Goal: Navigation & Orientation: Find specific page/section

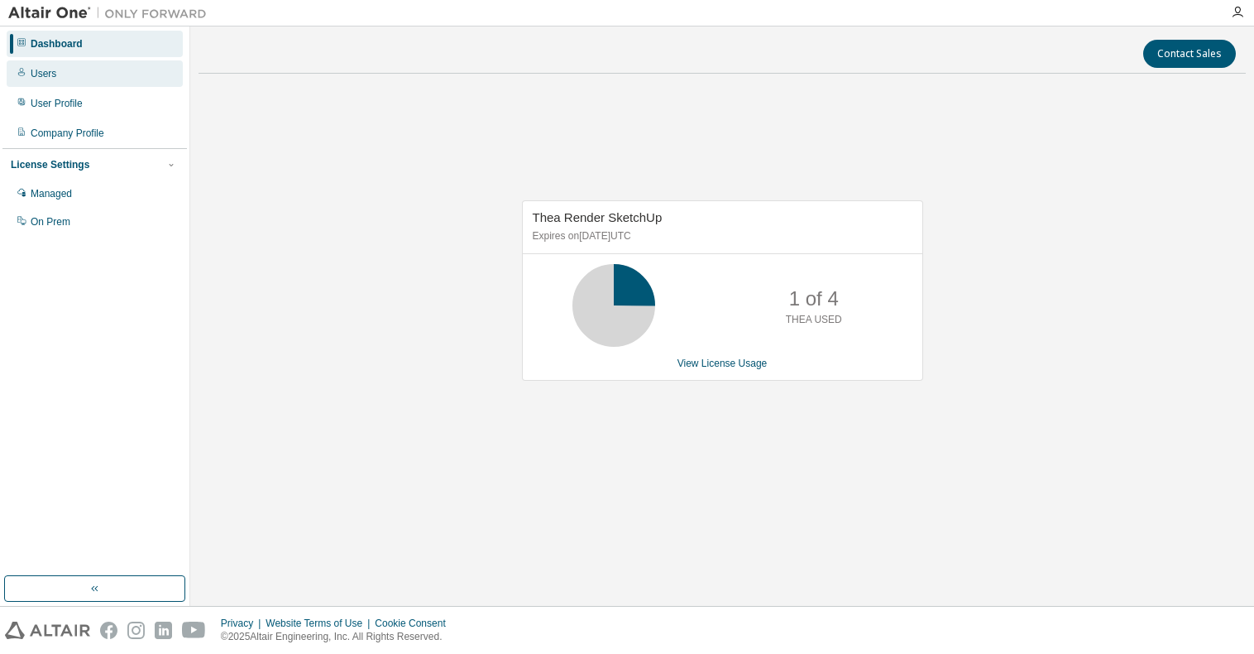
click at [57, 77] on div "Users" at bounding box center [95, 73] width 176 height 26
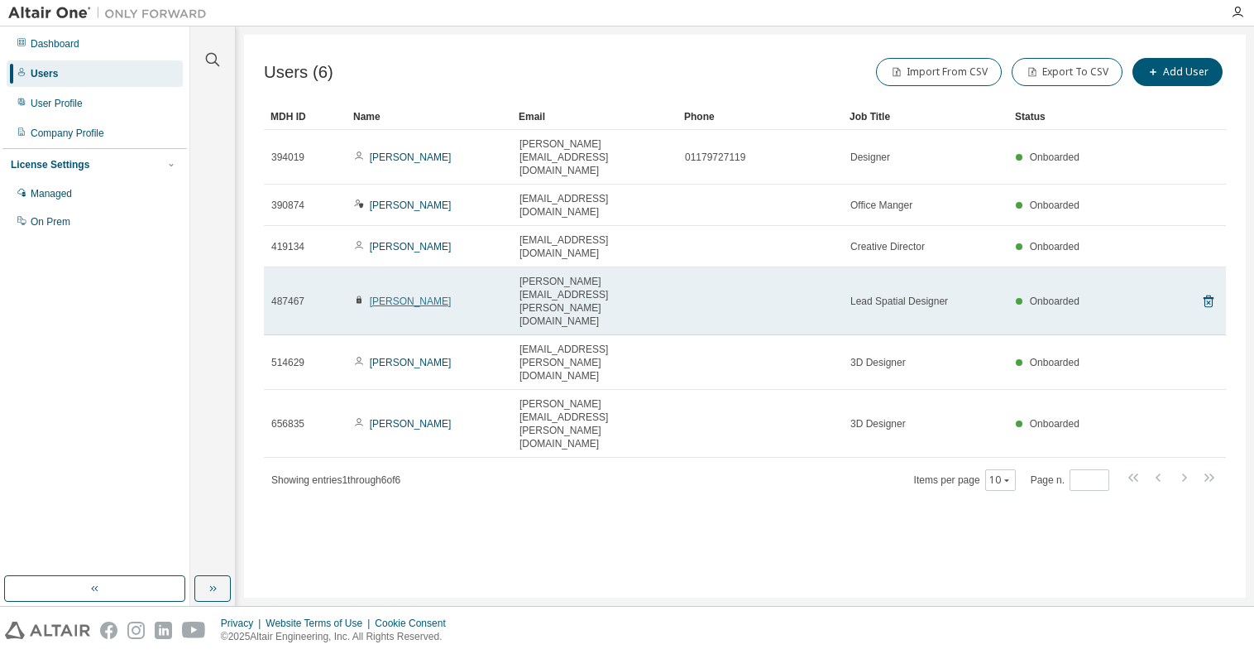
click at [411, 295] on link "[PERSON_NAME]" at bounding box center [411, 301] width 82 height 12
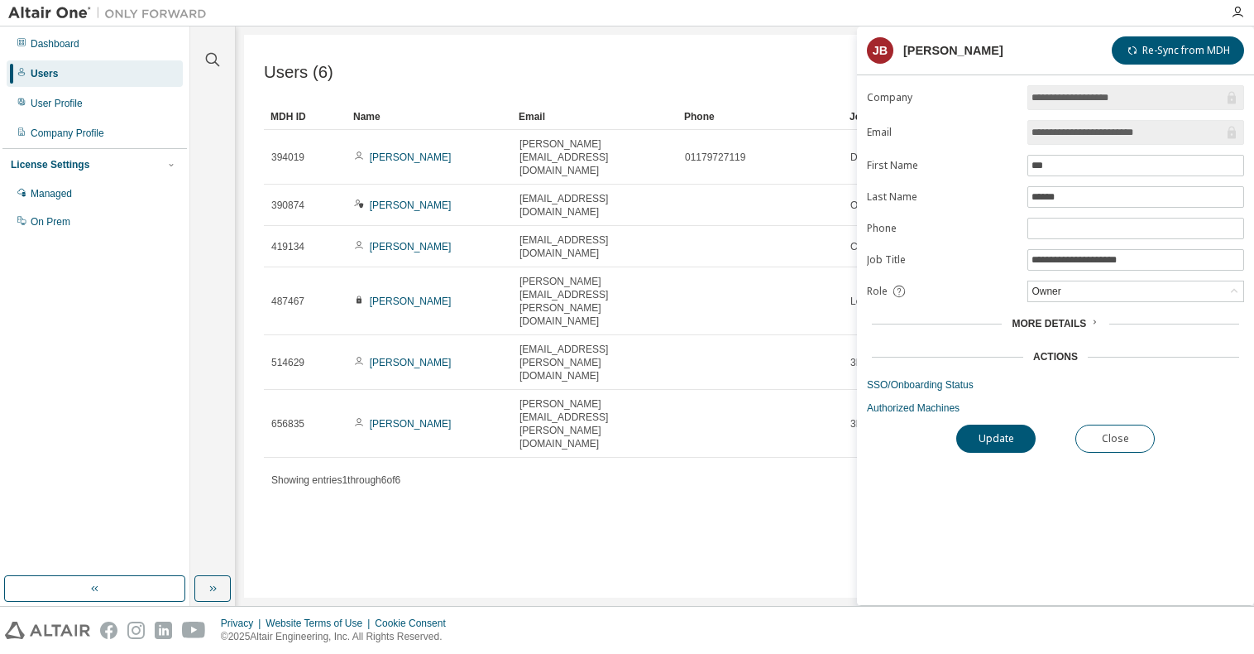
click at [646, 424] on div "Users (6) Import From CSV Export To CSV Add User Clear Load Save Save As Field …" at bounding box center [745, 316] width 1002 height 563
click at [361, 474] on span "Showing entries 1 through 6 of 6" at bounding box center [335, 480] width 129 height 12
click at [46, 195] on div "Managed" at bounding box center [51, 193] width 41 height 13
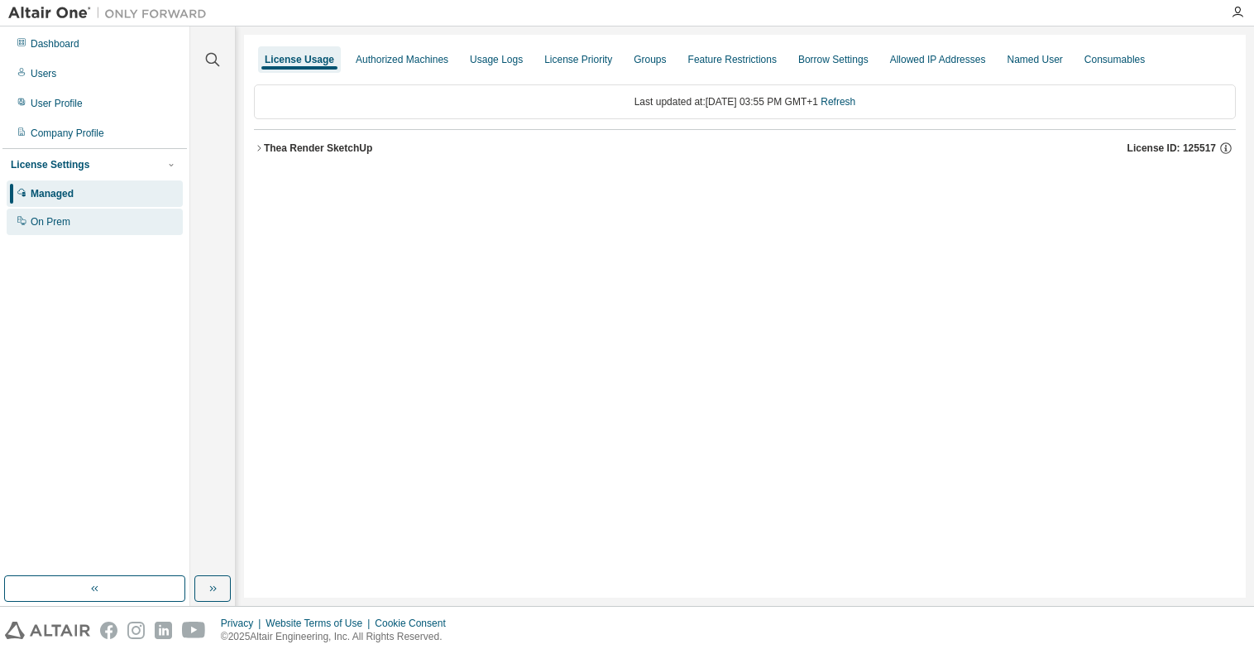
click at [53, 222] on div "On Prem" at bounding box center [51, 221] width 40 height 13
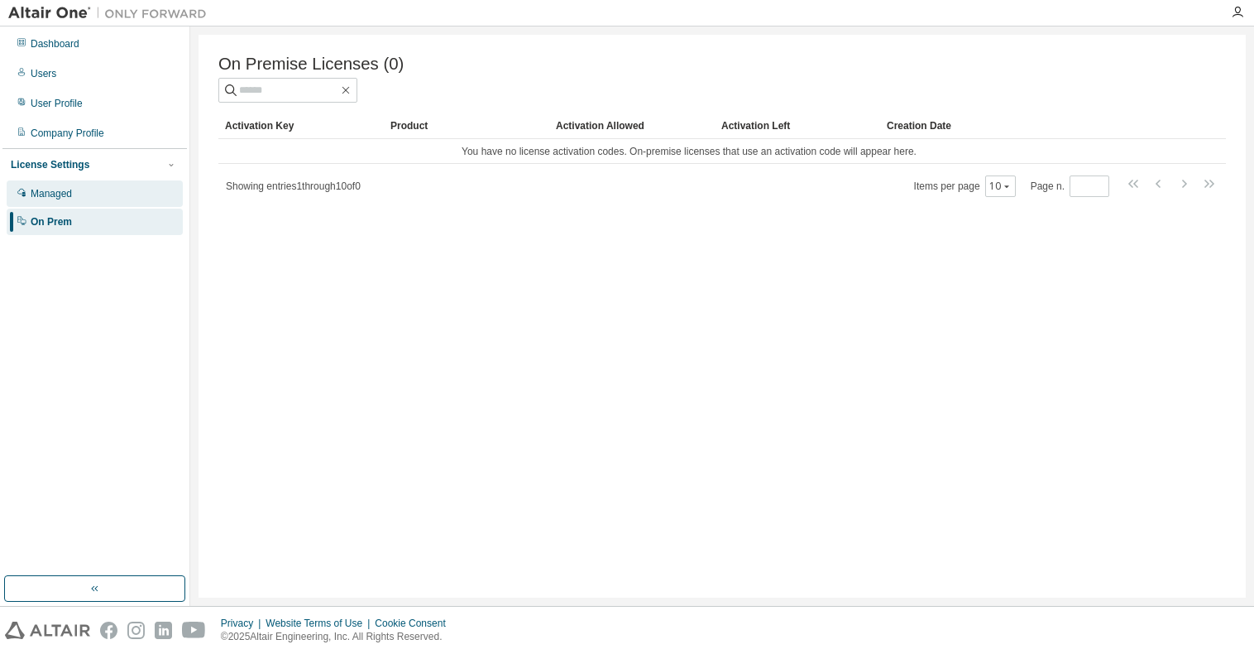
click at [52, 198] on div "Managed" at bounding box center [51, 193] width 41 height 13
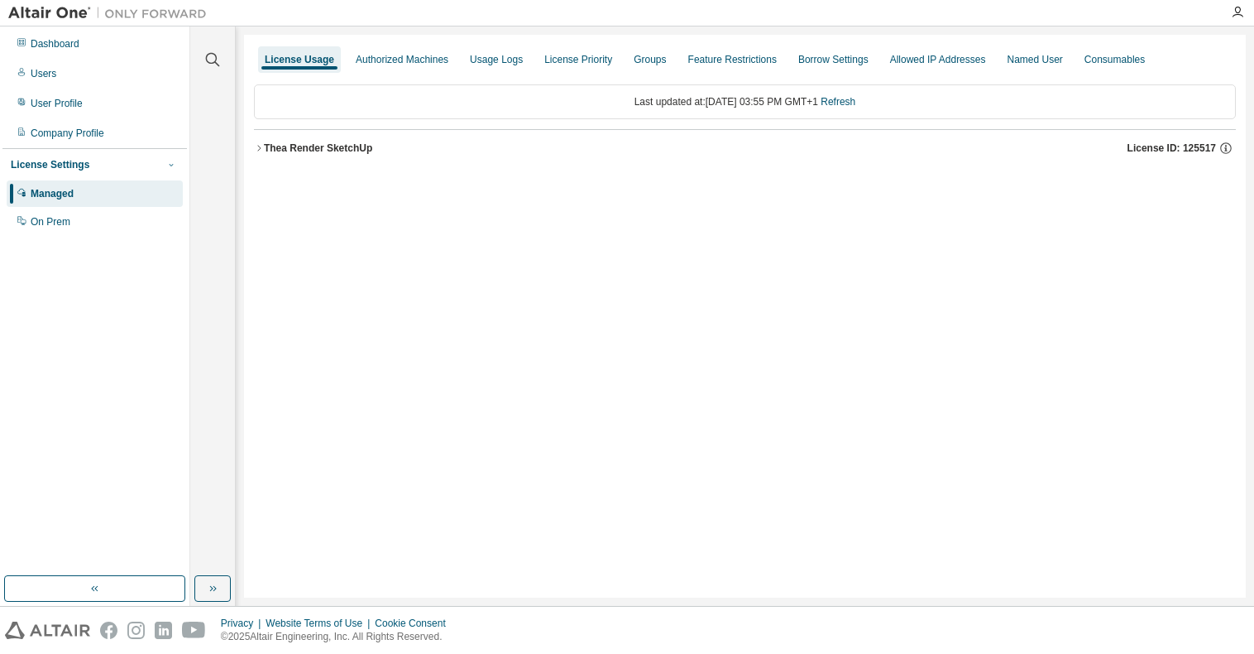
click at [177, 163] on span "button" at bounding box center [171, 164] width 13 height 13
click at [170, 165] on icon "button" at bounding box center [171, 164] width 4 height 2
click at [56, 167] on div "License Settings" at bounding box center [50, 164] width 79 height 13
click at [63, 137] on div "Company Profile" at bounding box center [68, 133] width 74 height 13
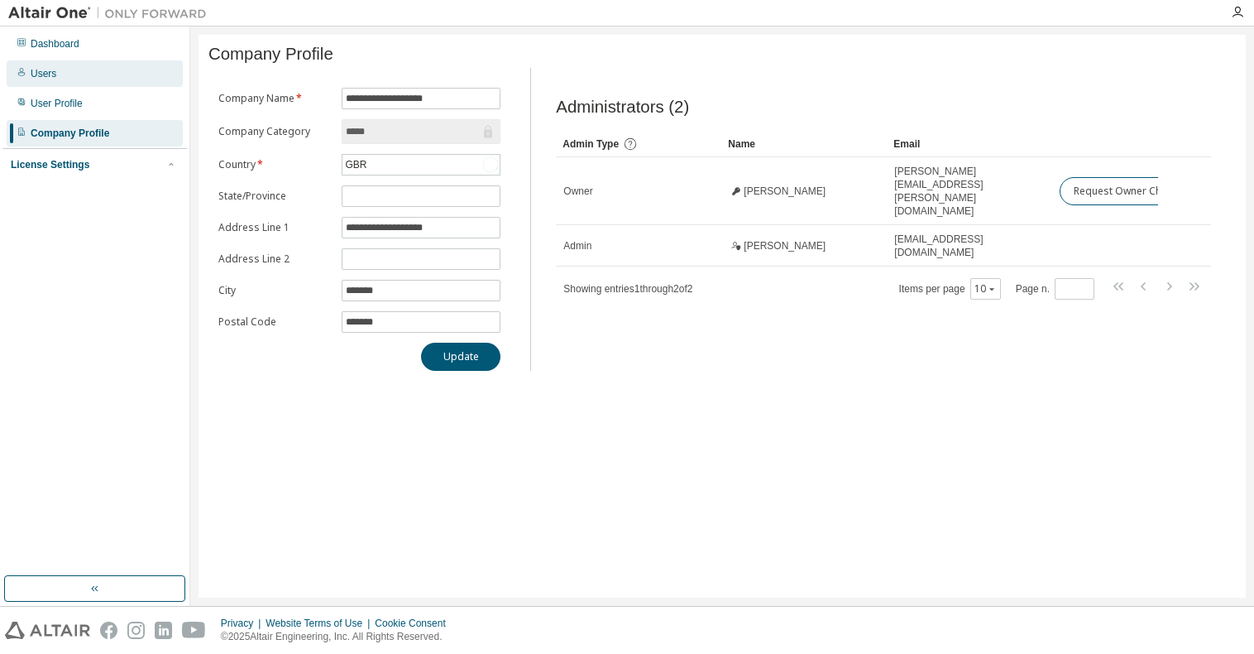
click at [51, 74] on div "Users" at bounding box center [44, 73] width 26 height 13
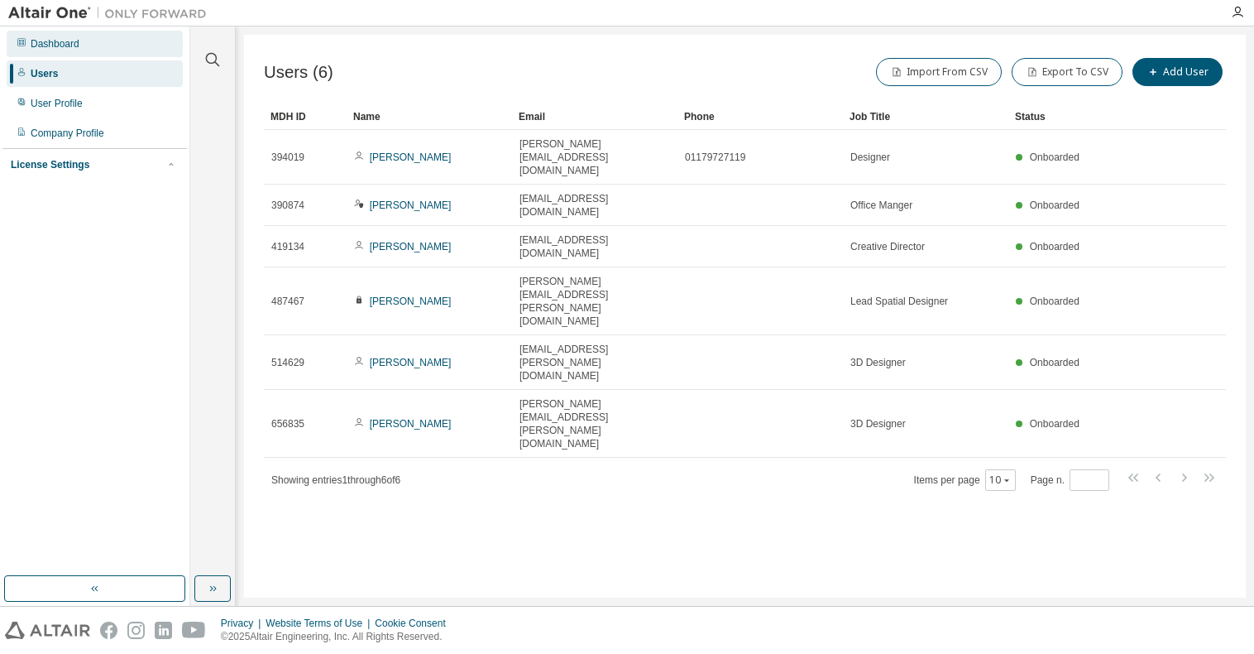
click at [50, 44] on div "Dashboard" at bounding box center [55, 43] width 49 height 13
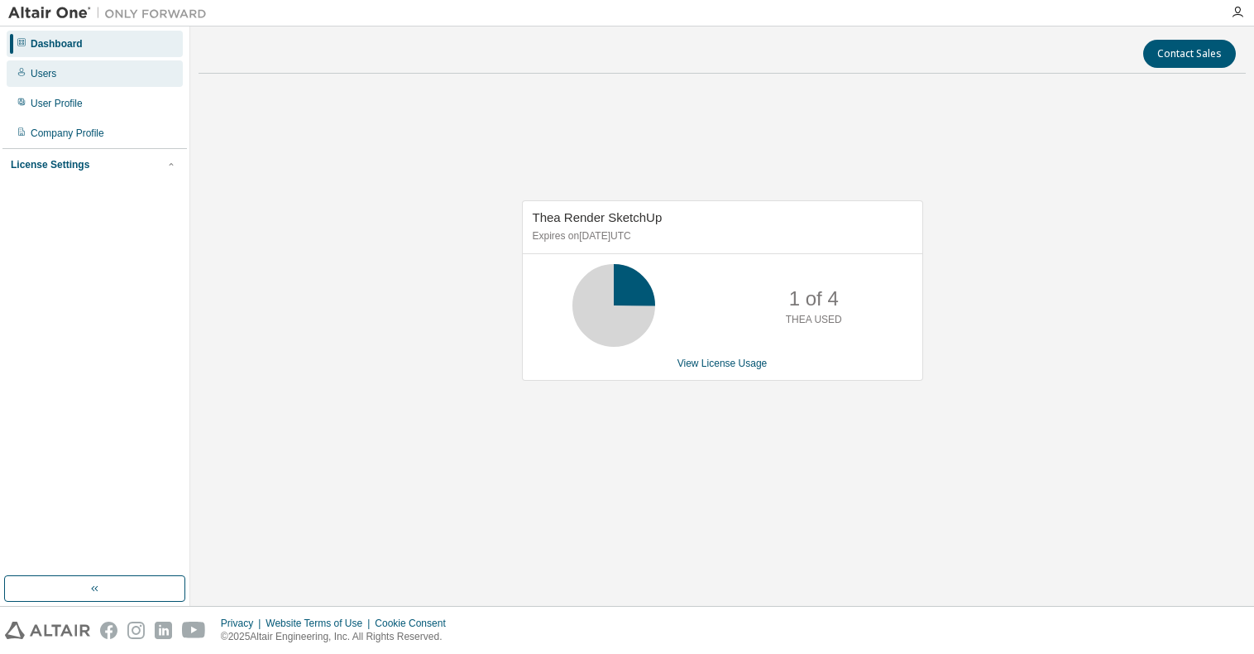
click at [40, 77] on div "Users" at bounding box center [44, 73] width 26 height 13
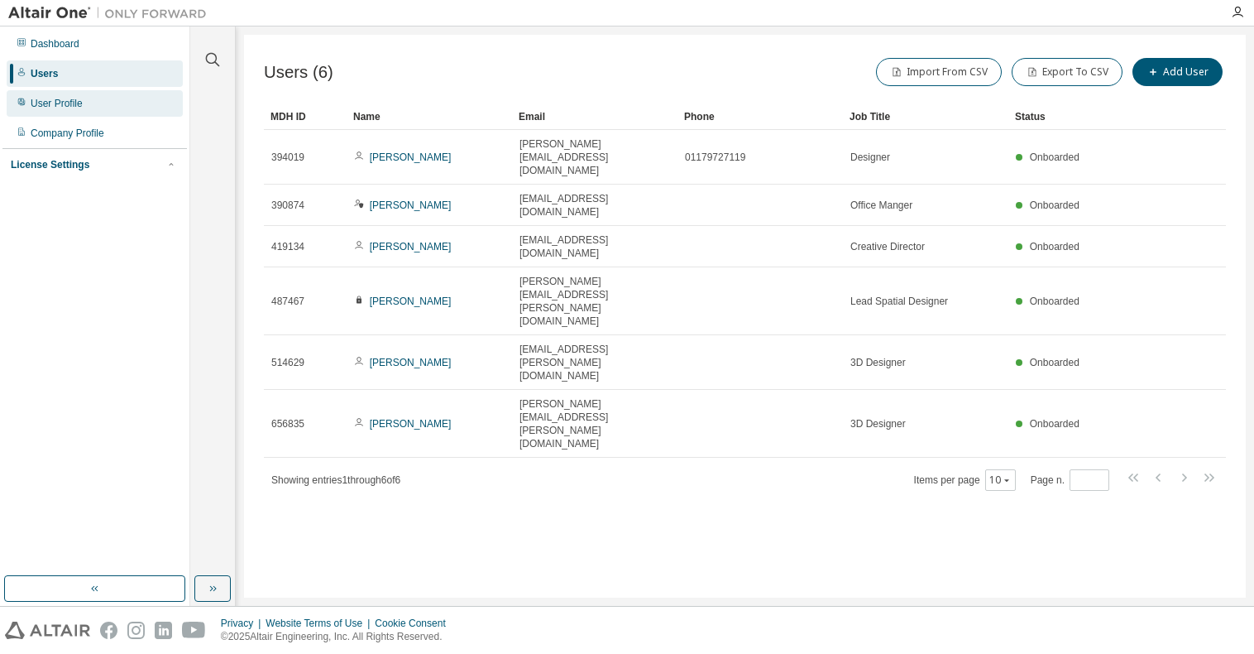
click at [76, 100] on div "User Profile" at bounding box center [57, 103] width 52 height 13
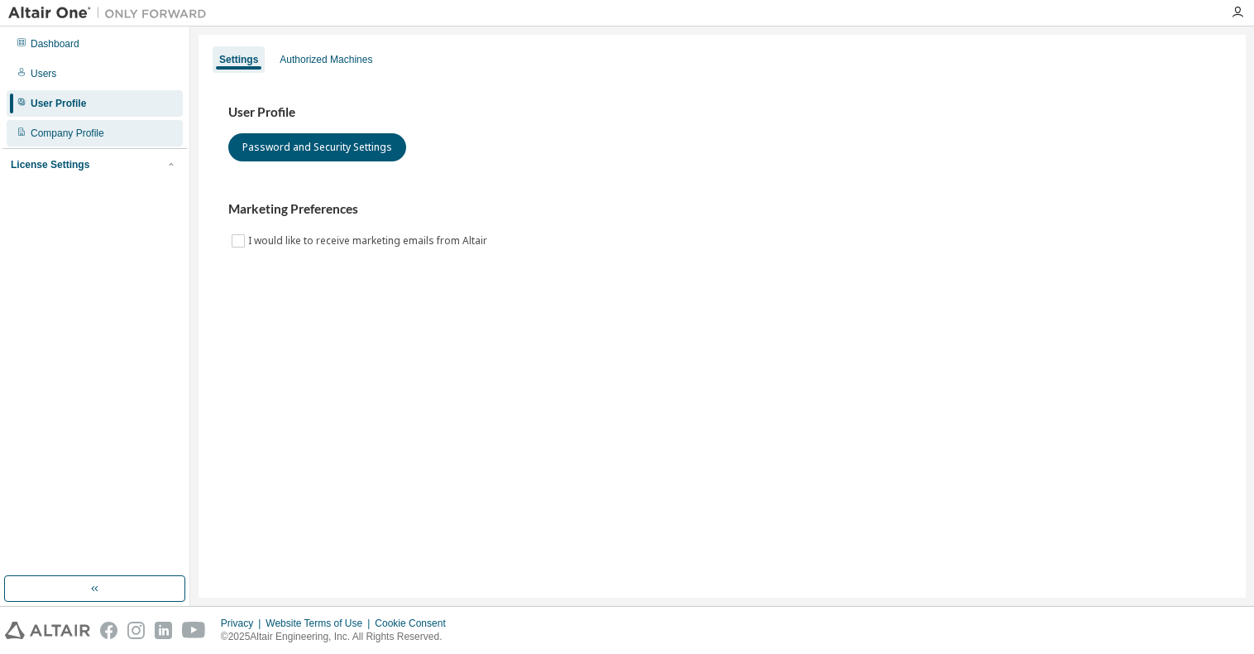
click at [67, 136] on div "Company Profile" at bounding box center [68, 133] width 74 height 13
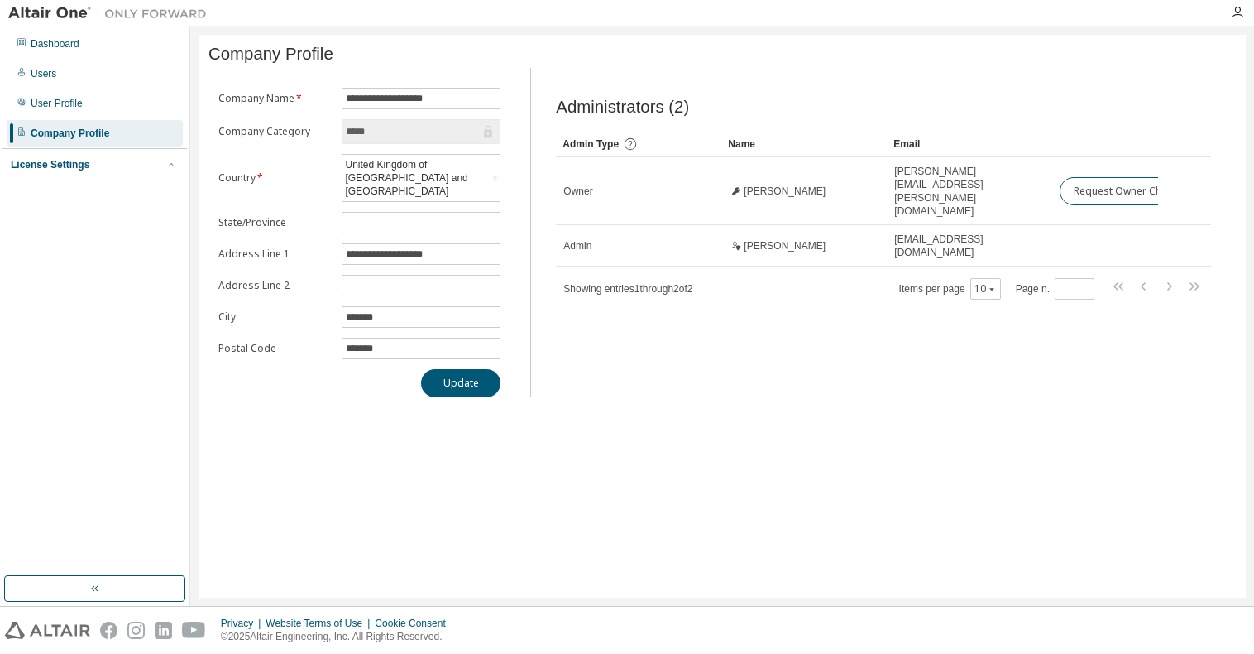
click at [393, 137] on input "*****" at bounding box center [413, 131] width 135 height 17
click at [486, 138] on icon at bounding box center [488, 132] width 8 height 12
click at [45, 167] on div "License Settings" at bounding box center [50, 164] width 79 height 13
click at [44, 193] on div "Managed" at bounding box center [51, 193] width 41 height 13
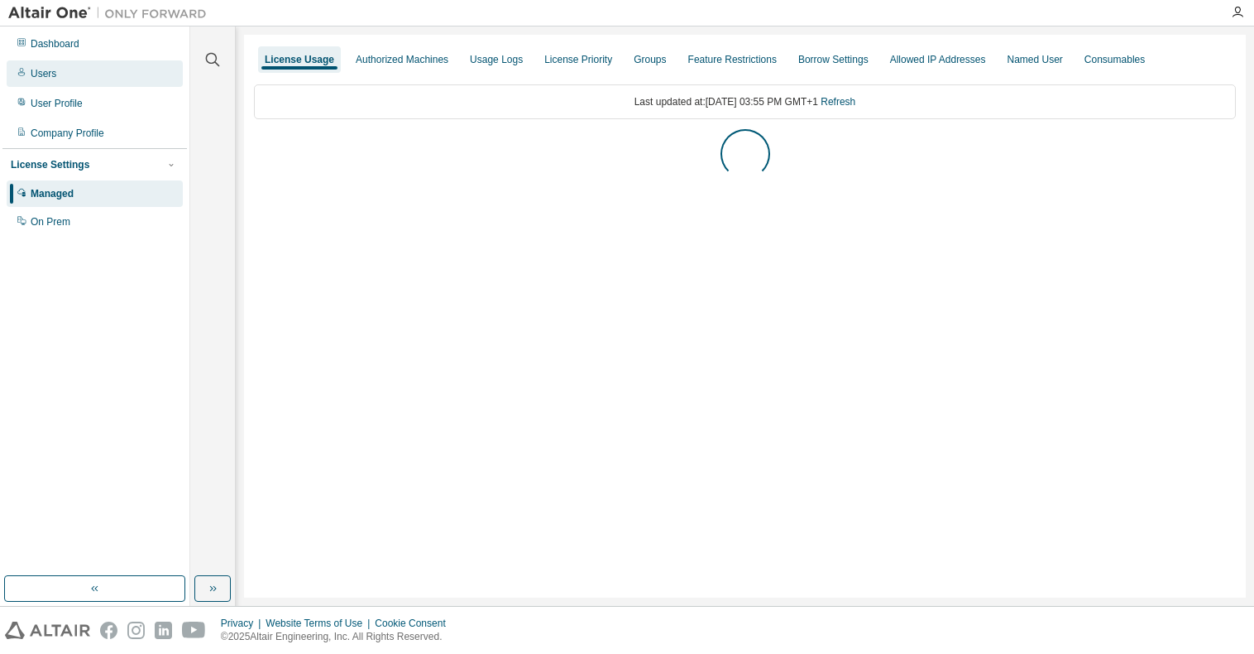
click at [46, 82] on div "Users" at bounding box center [95, 73] width 176 height 26
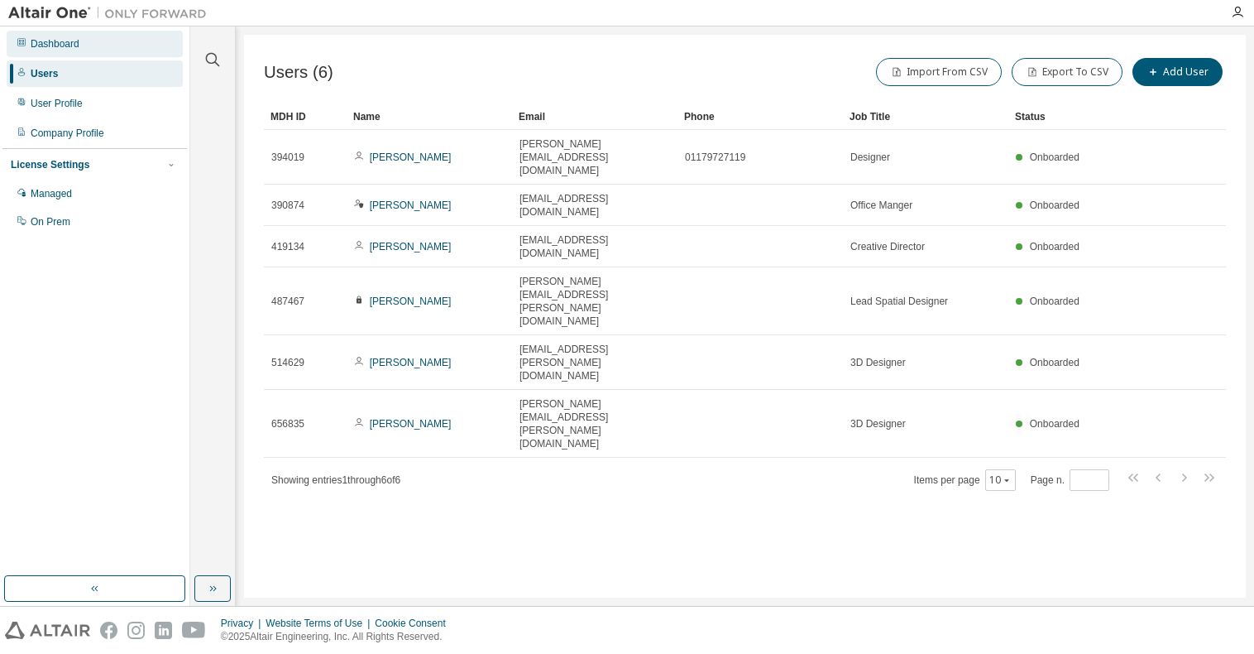
click at [57, 48] on div "Dashboard" at bounding box center [55, 43] width 49 height 13
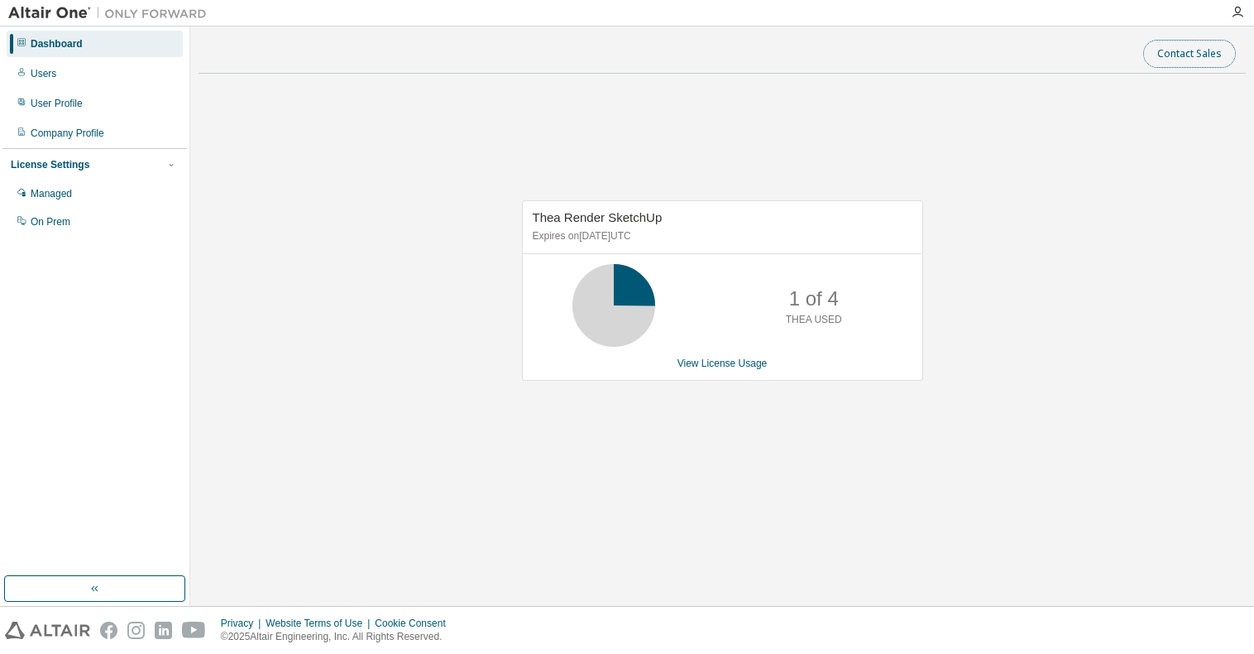
click at [1162, 55] on button "Contact Sales" at bounding box center [1189, 54] width 93 height 28
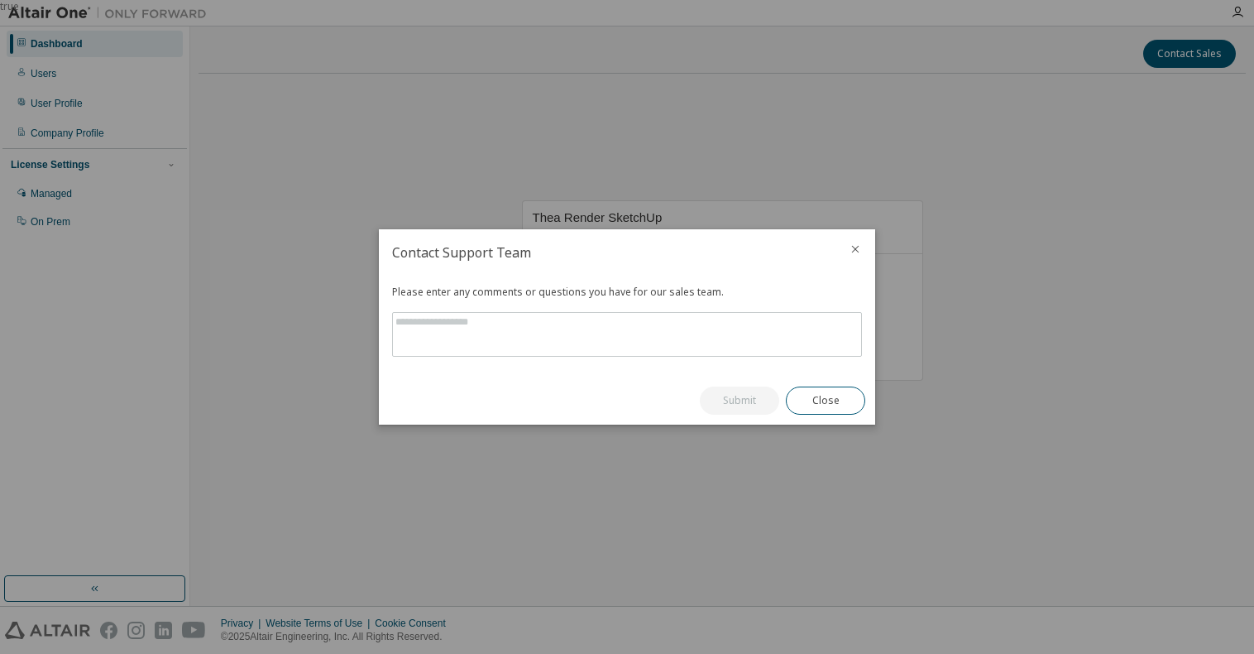
click at [854, 248] on icon "close" at bounding box center [855, 248] width 13 height 13
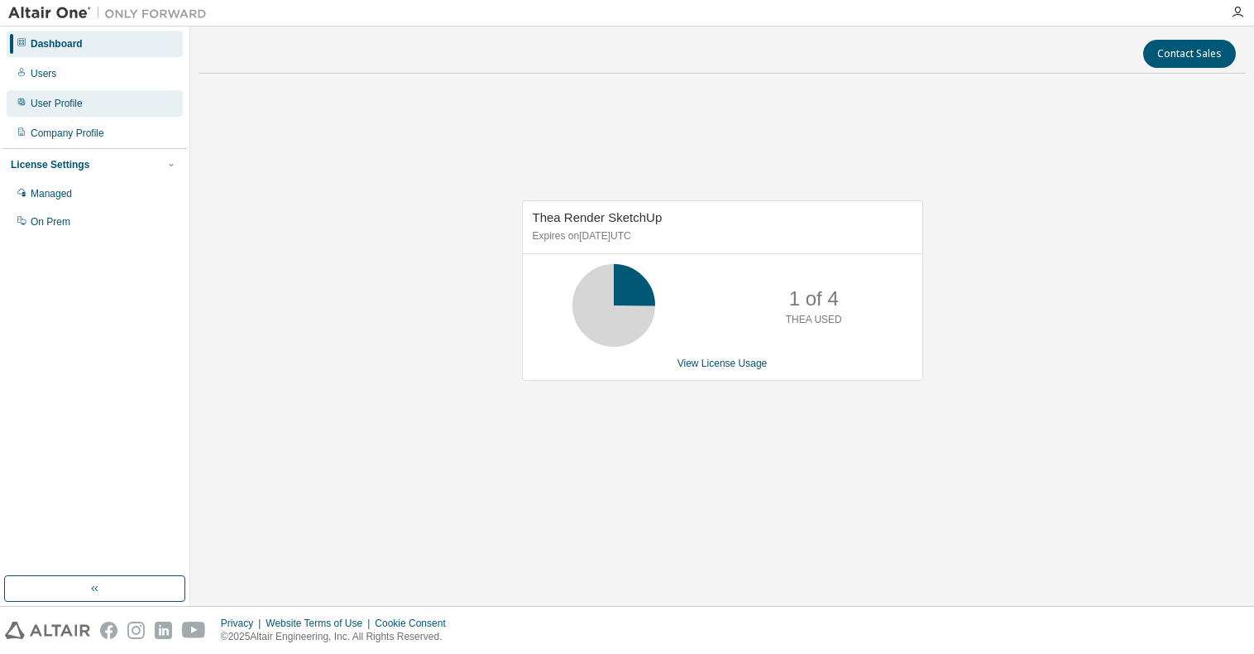
click at [41, 107] on div "User Profile" at bounding box center [57, 103] width 52 height 13
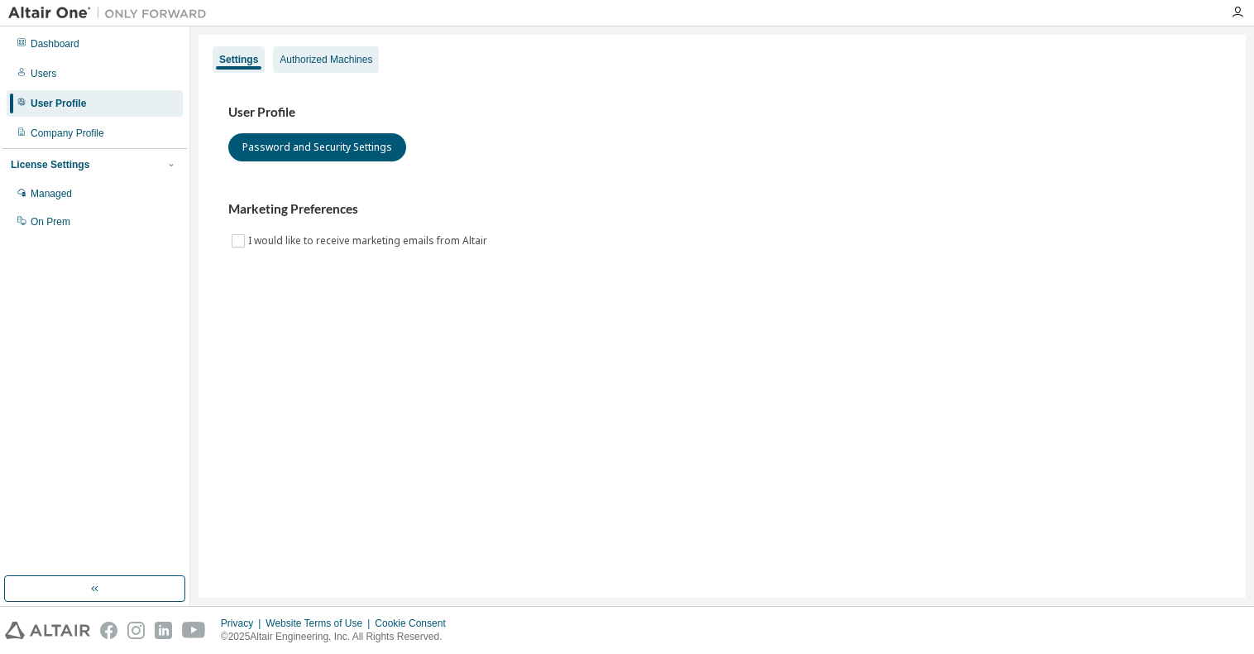
click at [298, 57] on div "Authorized Machines" at bounding box center [326, 59] width 93 height 13
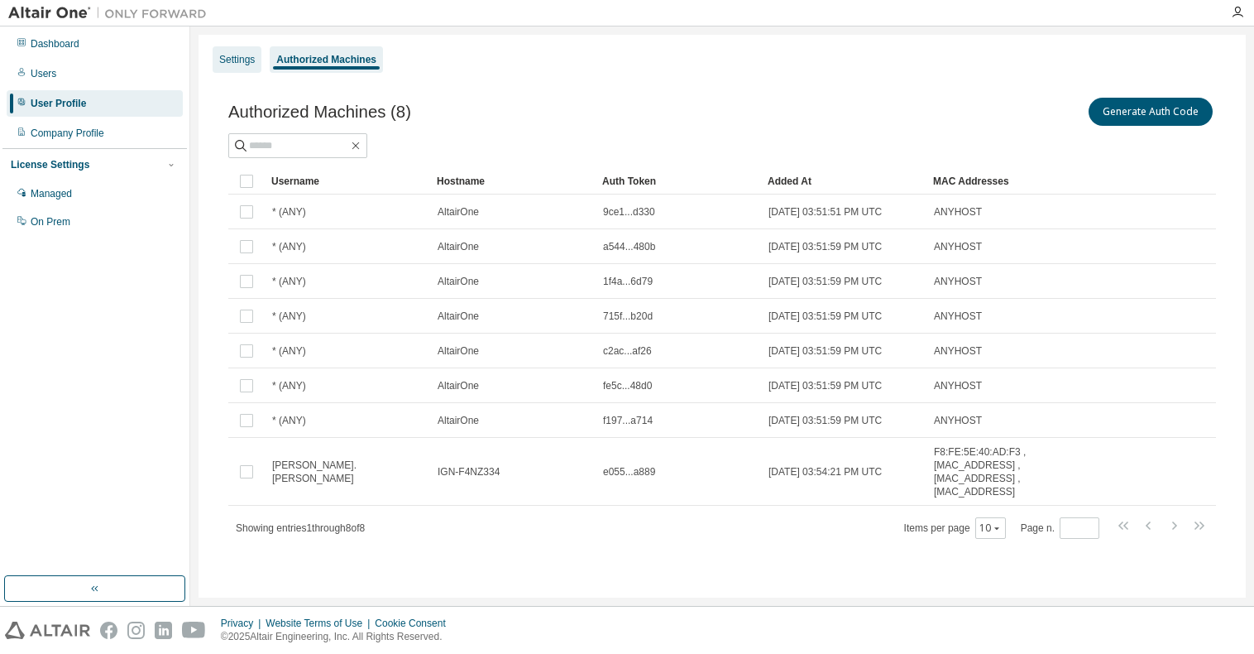
click at [240, 67] on div "Settings" at bounding box center [237, 59] width 49 height 26
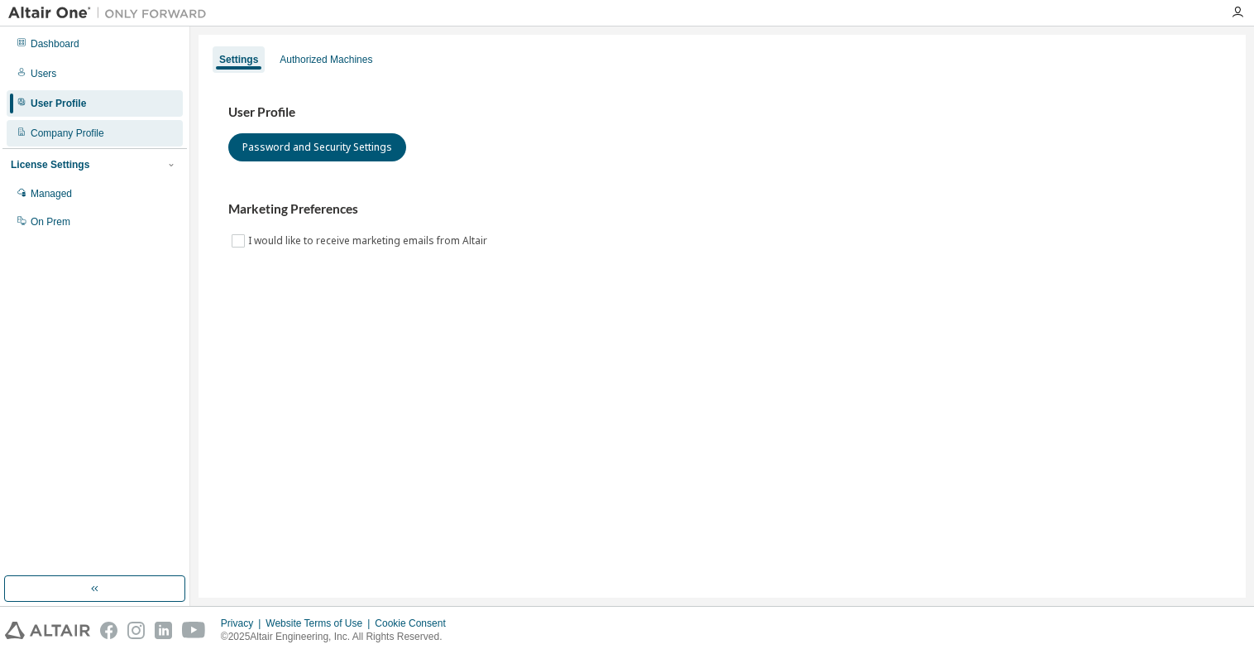
click at [60, 137] on div "Company Profile" at bounding box center [68, 133] width 74 height 13
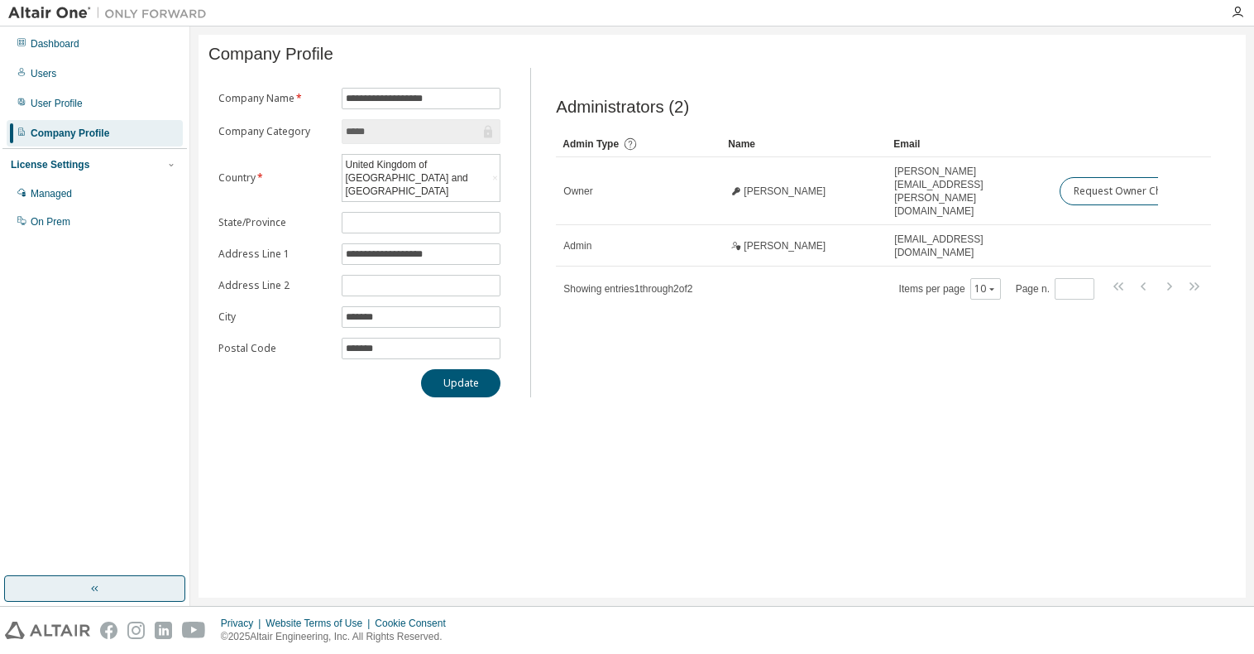
click at [94, 593] on icon "button" at bounding box center [95, 588] width 13 height 13
